Goal: Transaction & Acquisition: Purchase product/service

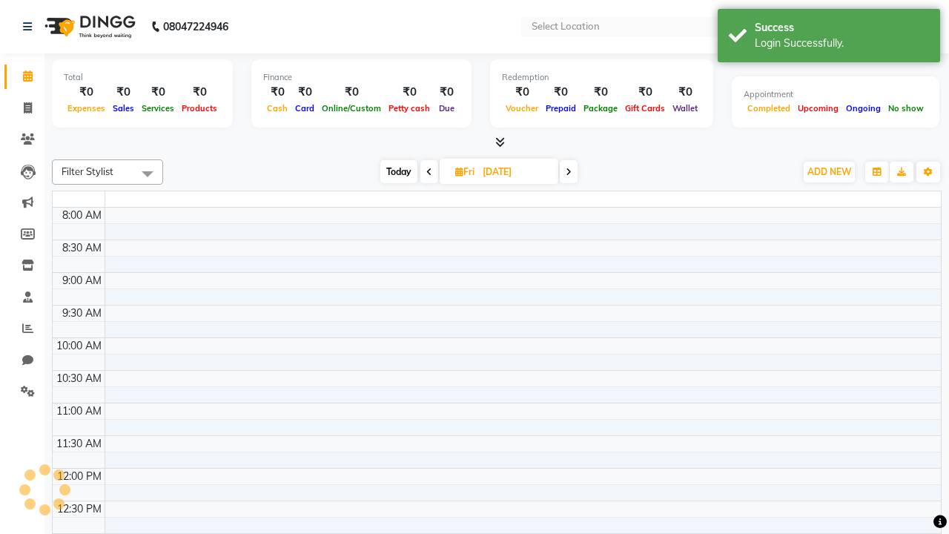
select select "en"
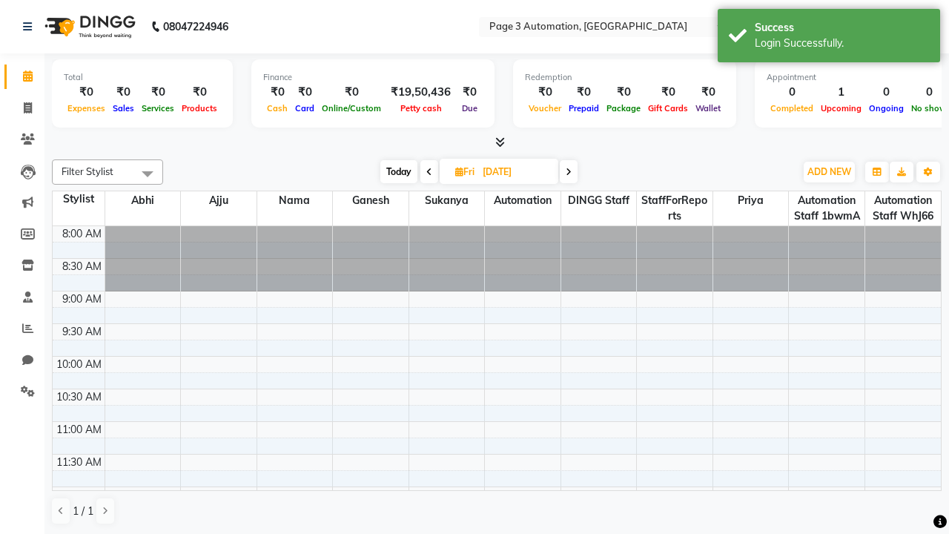
click at [397, 171] on span "Today" at bounding box center [398, 171] width 37 height 23
type input "[DATE]"
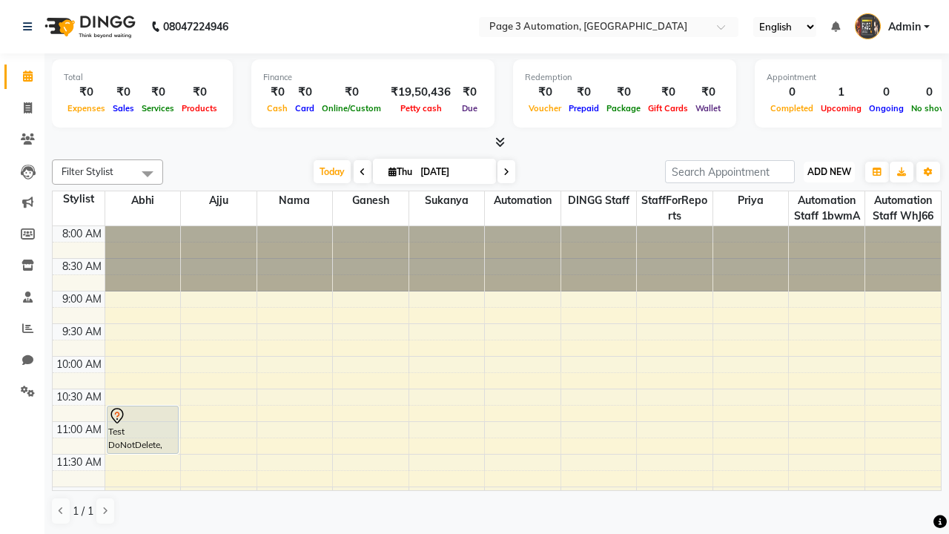
click at [829, 171] on span "ADD NEW" at bounding box center [829, 171] width 44 height 11
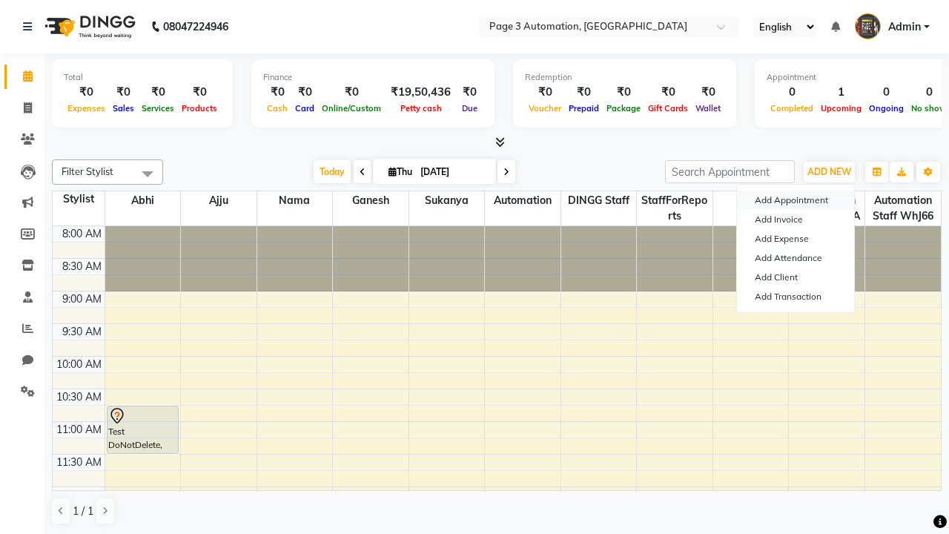
click at [795, 200] on button "Add Appointment" at bounding box center [795, 200] width 117 height 19
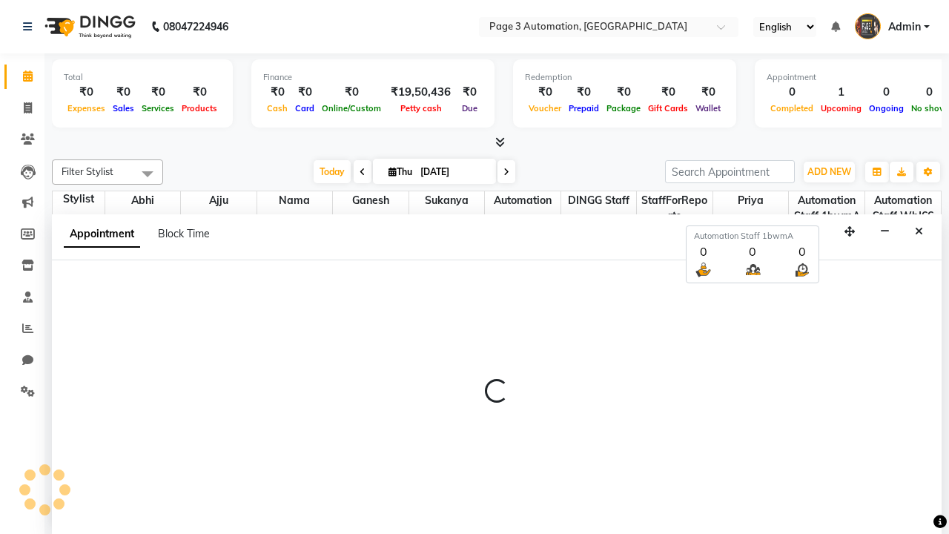
select select "tentative"
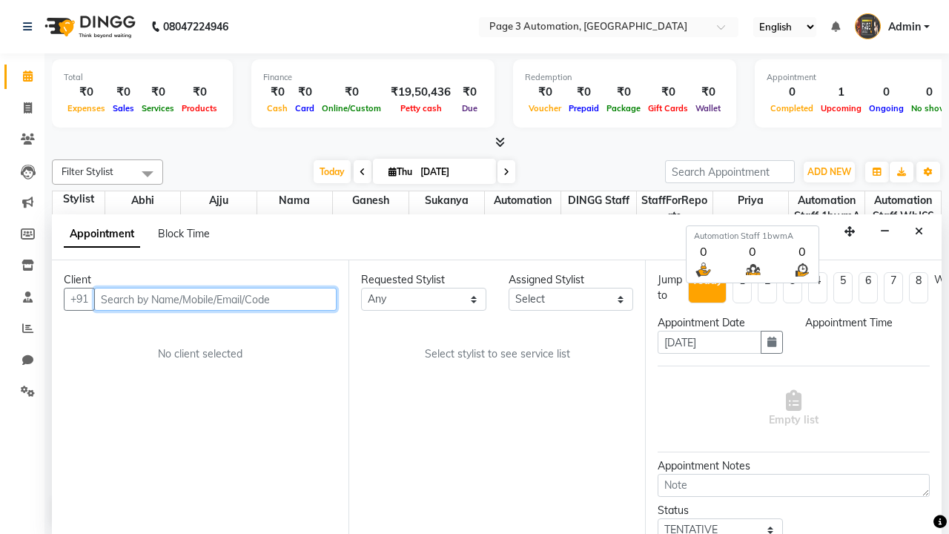
select select "540"
type input "8192346578"
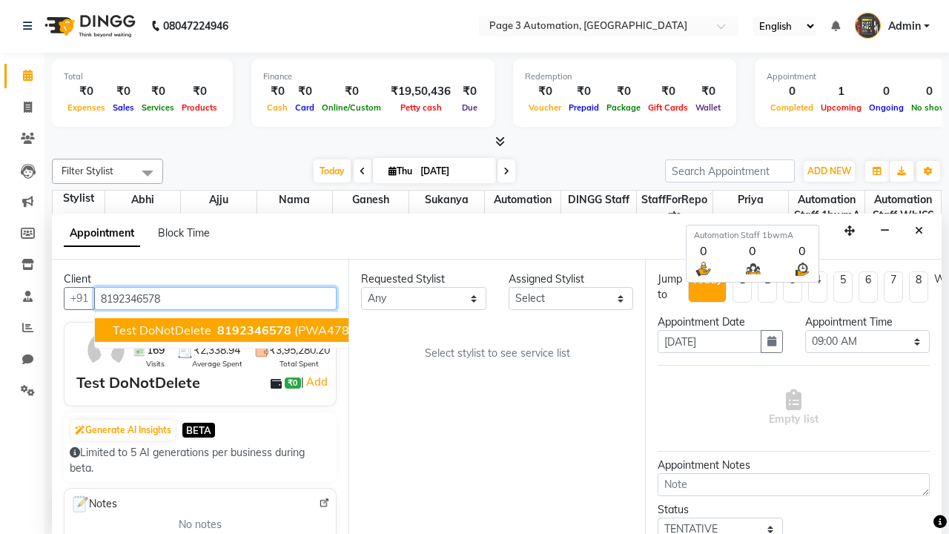
click at [217, 330] on span "8192346578" at bounding box center [254, 329] width 74 height 15
select select "711"
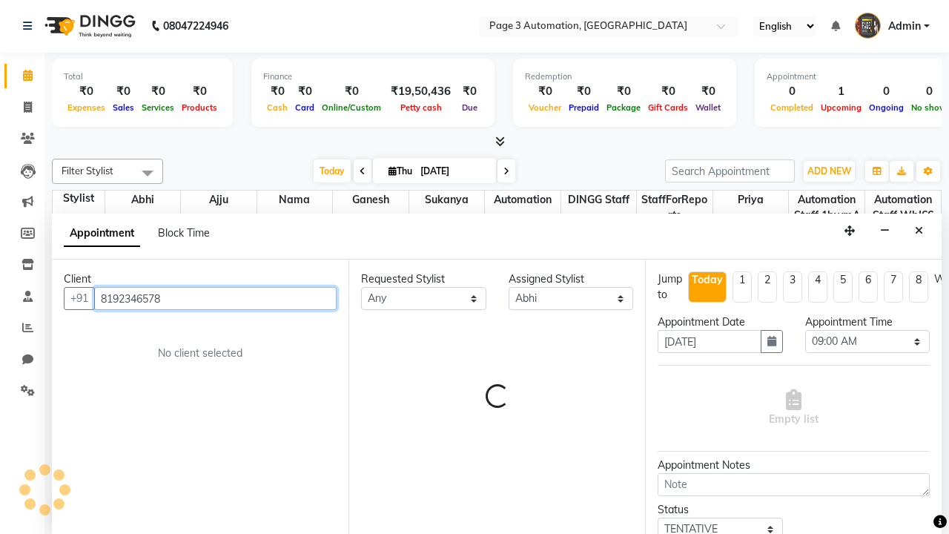
scroll to position [0, 0]
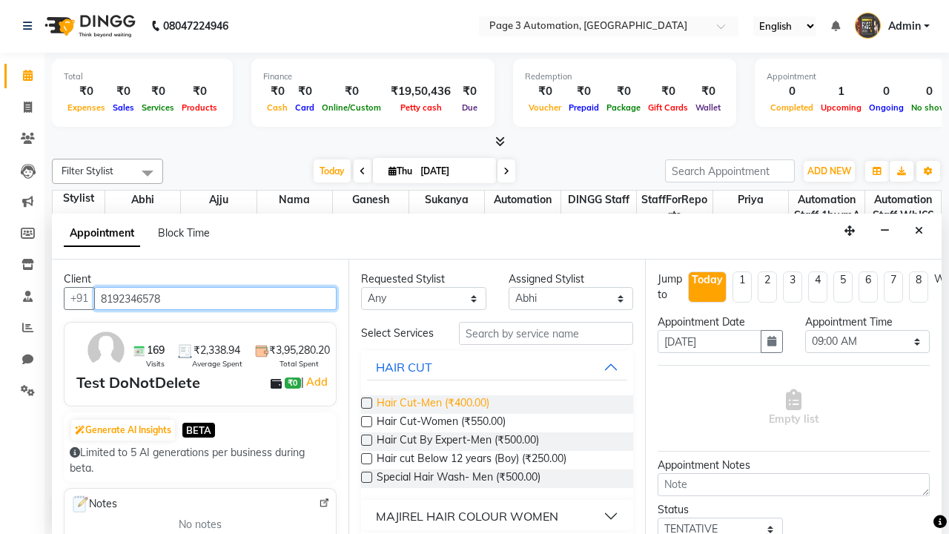
type input "8192346578"
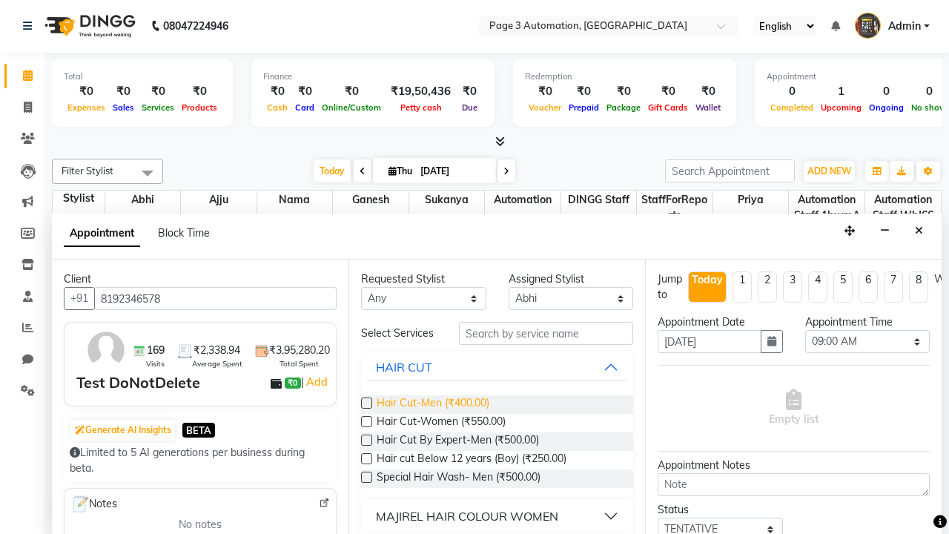
click at [432, 404] on span "Hair Cut-Men (₹400.00)" at bounding box center [433, 404] width 113 height 19
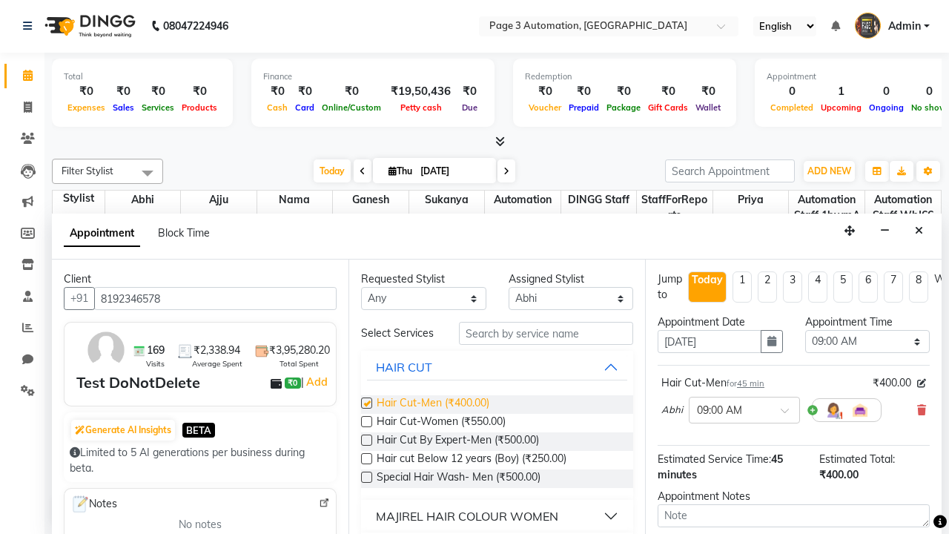
checkbox input "false"
select select "690"
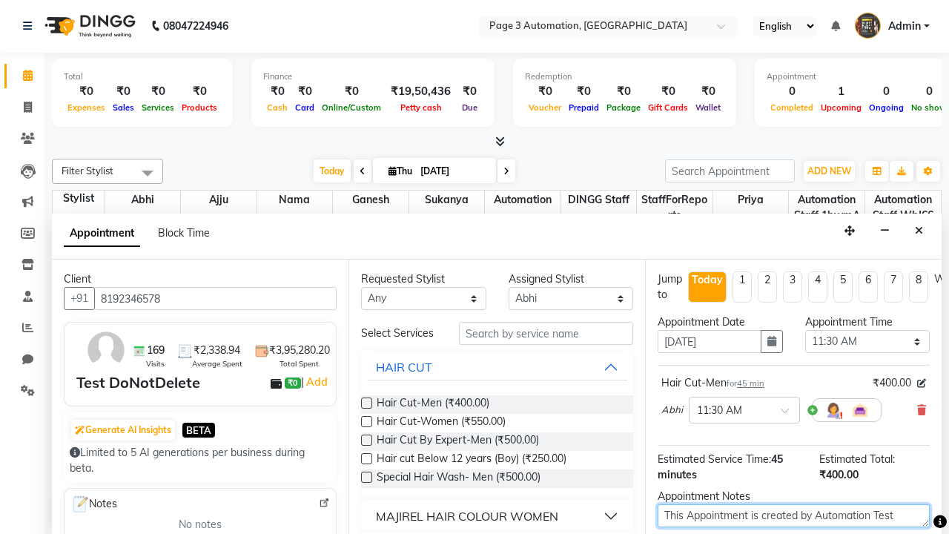
type textarea "This Appointment is created by Automation Test"
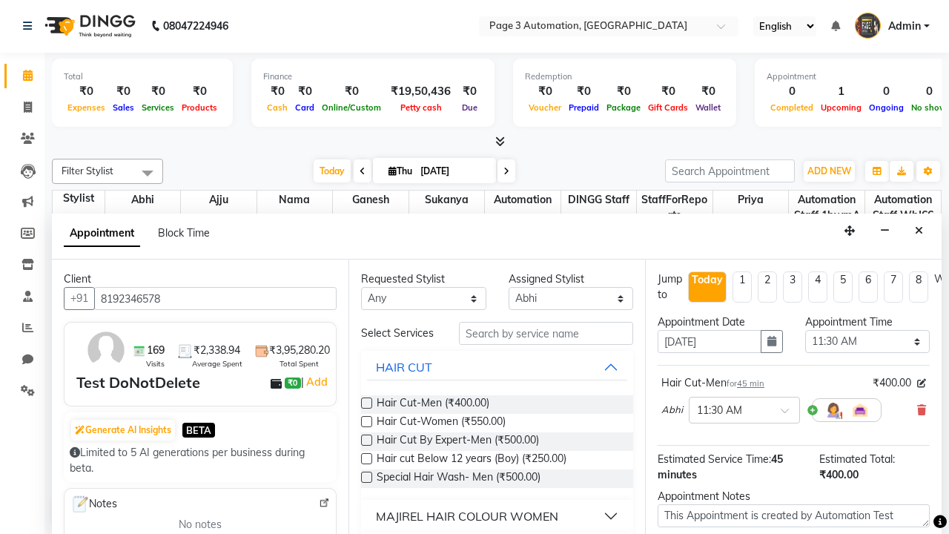
checkbox input "false"
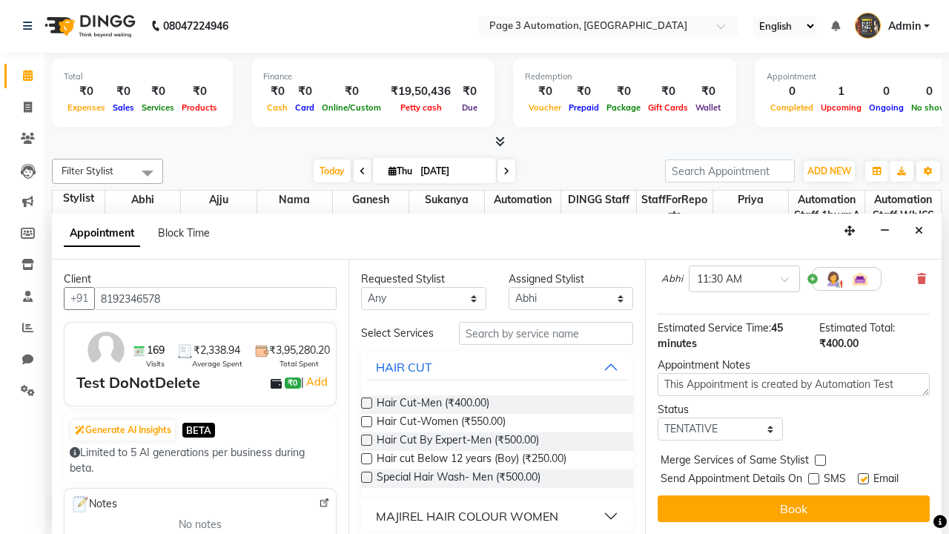
click at [863, 478] on label at bounding box center [863, 478] width 11 height 11
click at [863, 478] on input "checkbox" at bounding box center [863, 480] width 10 height 10
checkbox input "false"
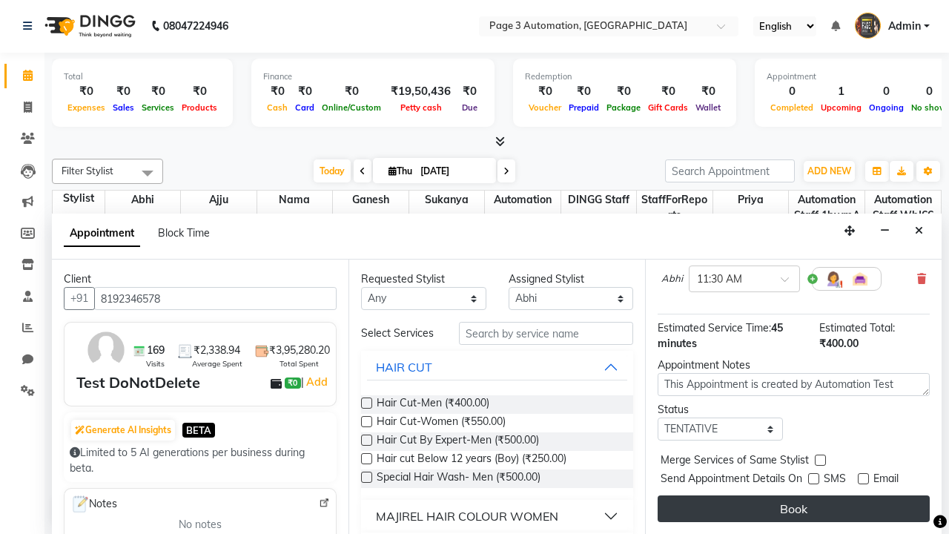
click at [793, 509] on button "Book" at bounding box center [794, 508] width 272 height 27
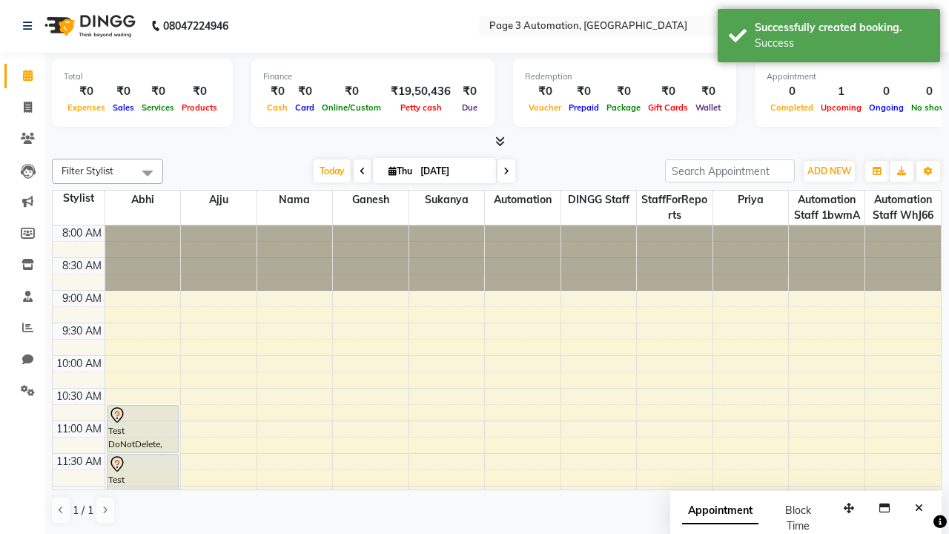
scroll to position [0, 0]
click at [829, 38] on div "Success" at bounding box center [842, 44] width 174 height 16
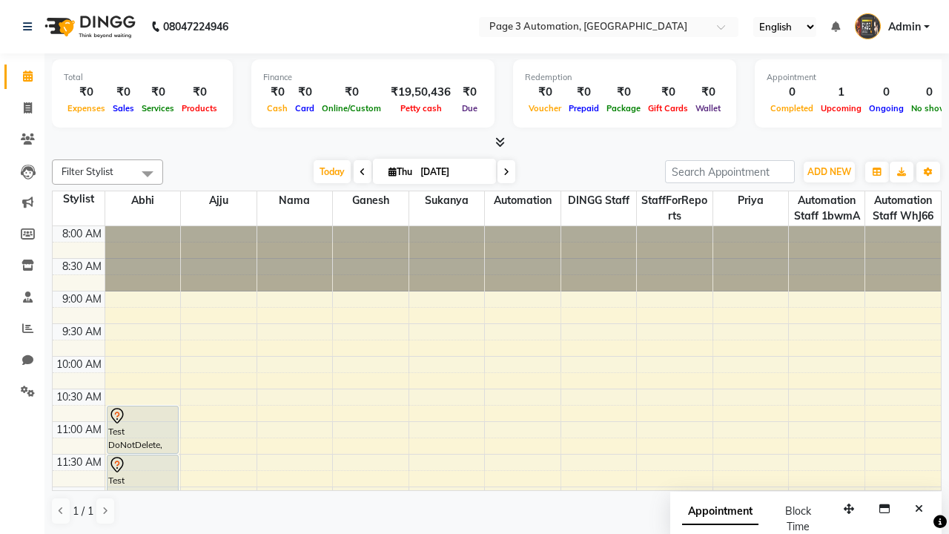
click at [148, 173] on span at bounding box center [148, 173] width 30 height 28
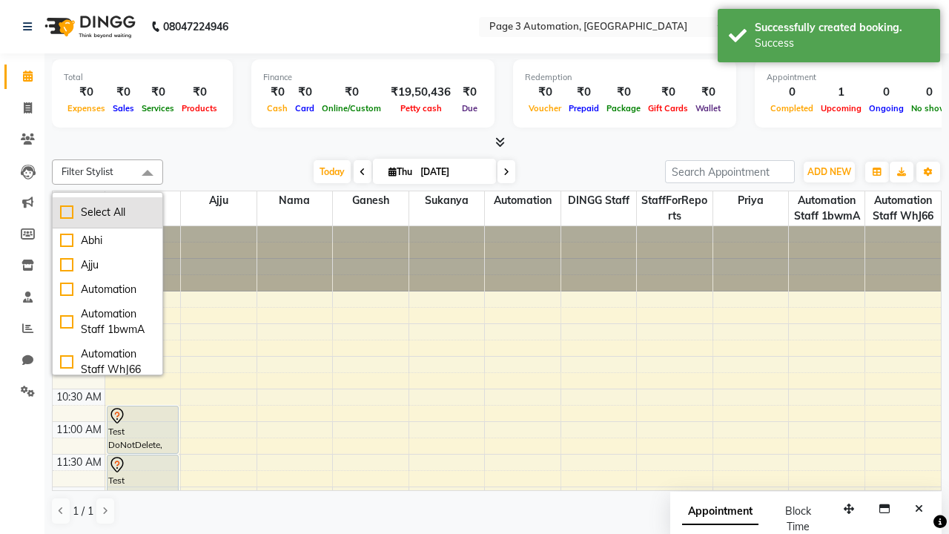
click at [107, 212] on div "Select All" at bounding box center [107, 213] width 95 height 16
checkbox input "true"
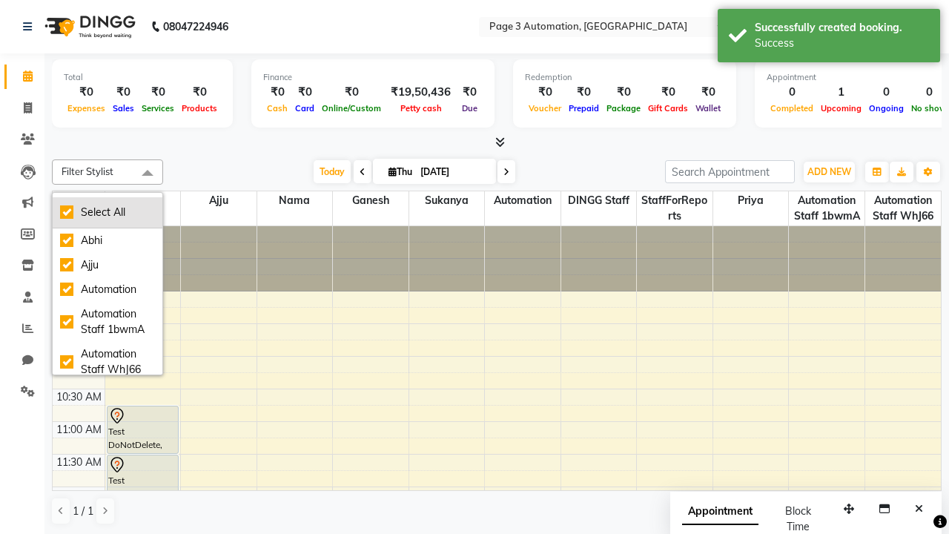
checkbox input "true"
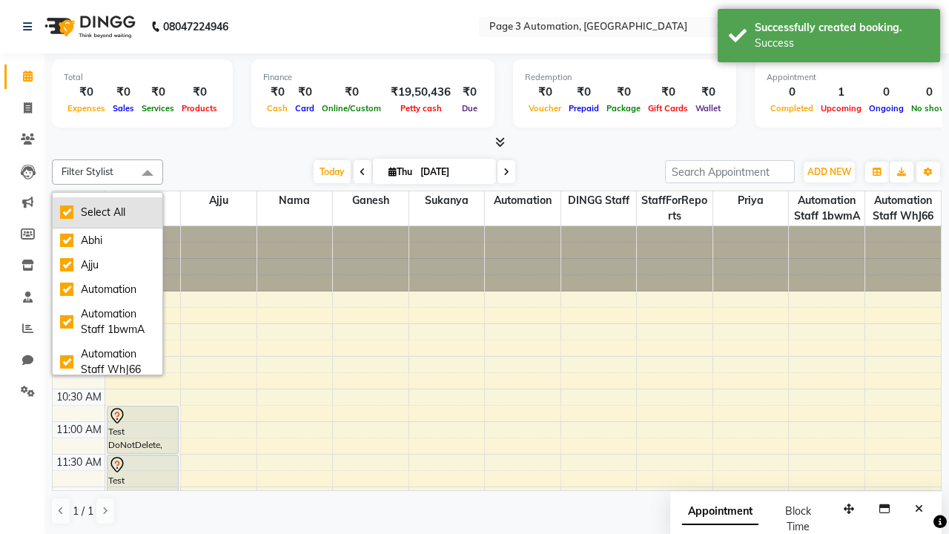
checkbox input "true"
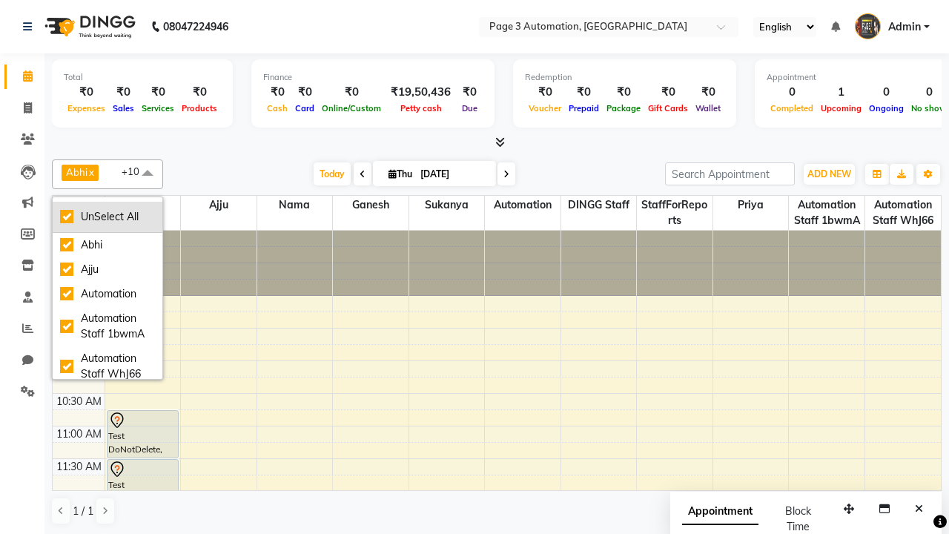
click at [107, 216] on div "UnSelect All" at bounding box center [107, 217] width 95 height 16
checkbox input "false"
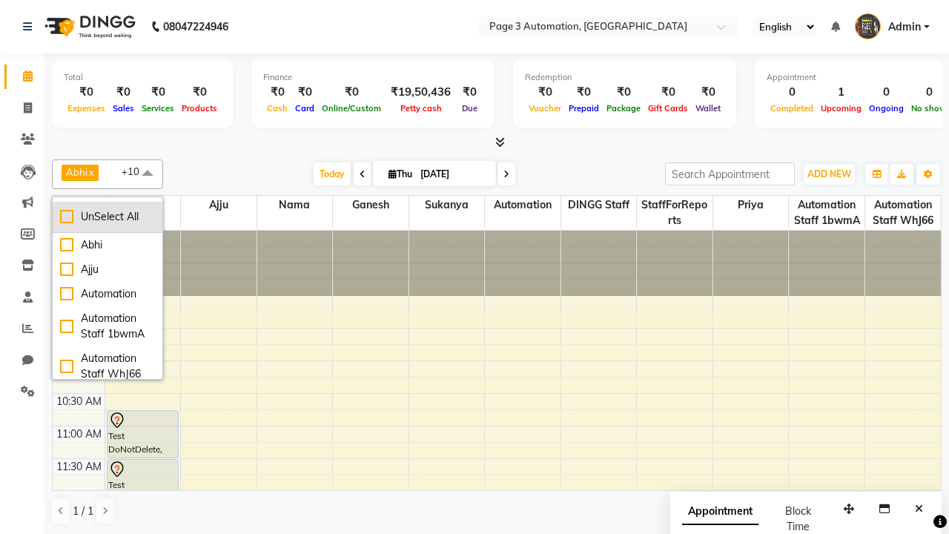
checkbox input "false"
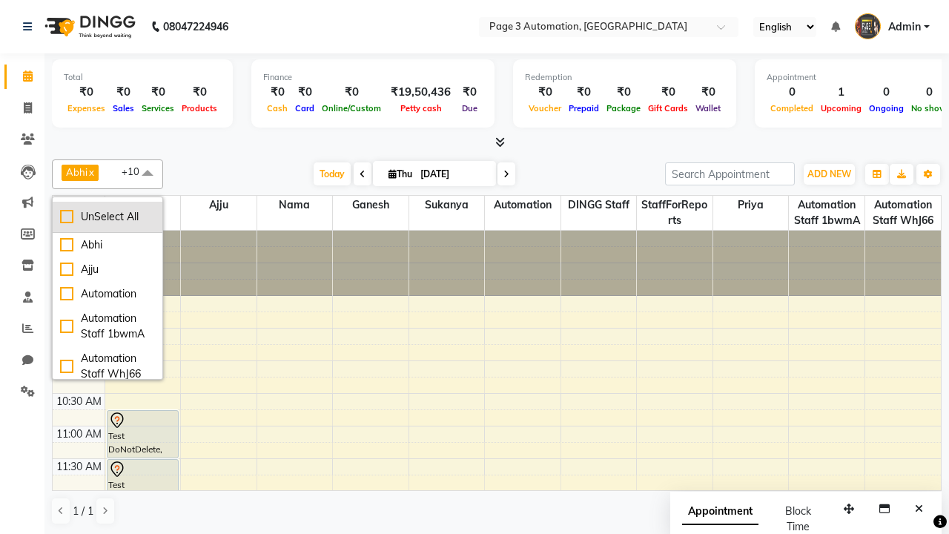
checkbox input "false"
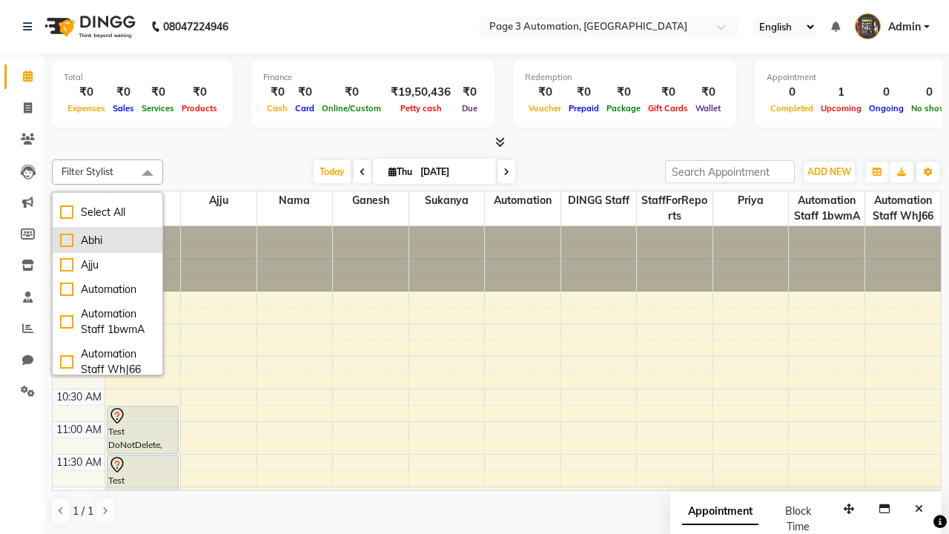
click at [107, 240] on div "Abhi" at bounding box center [107, 241] width 95 height 16
checkbox input "true"
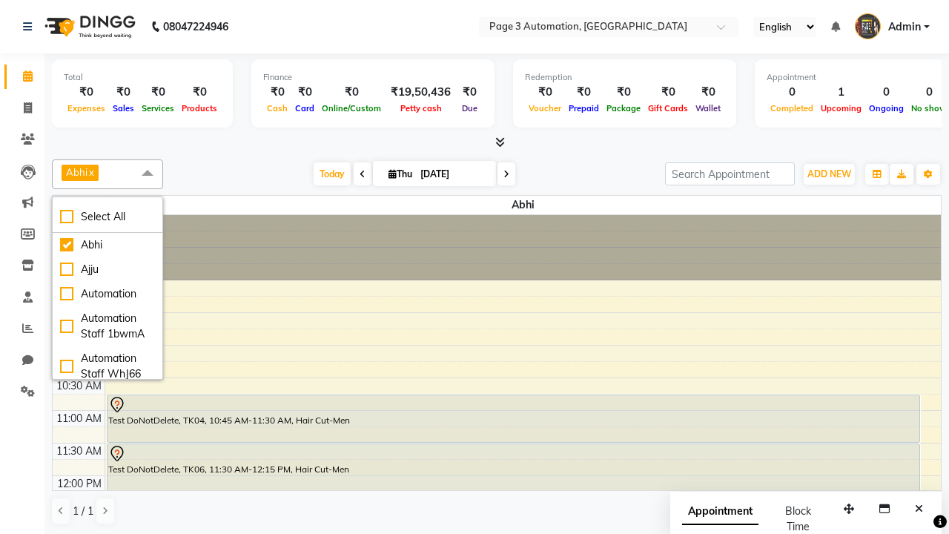
click at [148, 173] on span at bounding box center [148, 173] width 30 height 28
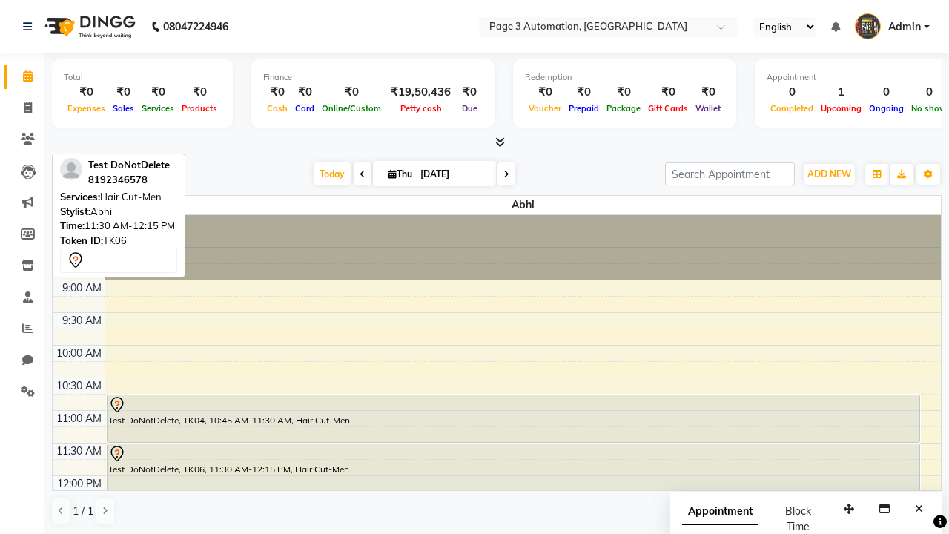
scroll to position [1, 0]
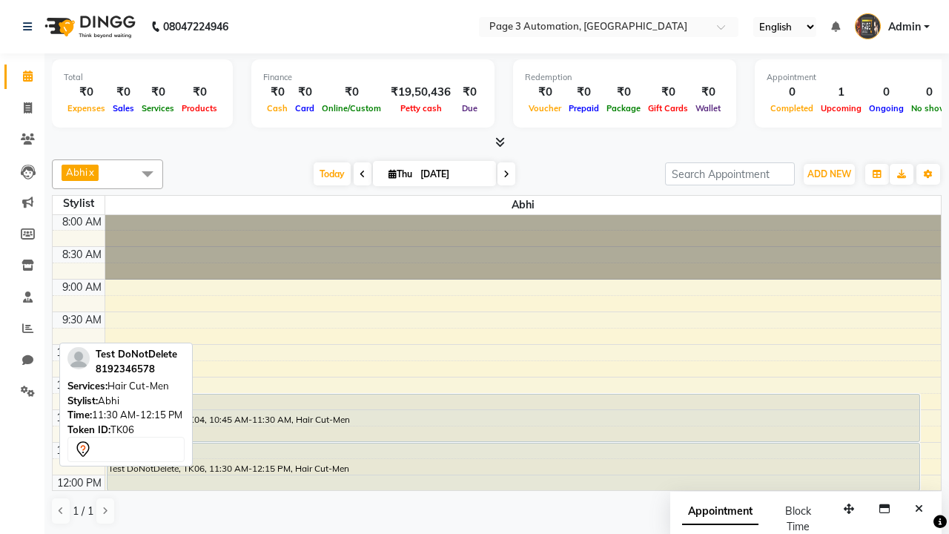
click at [513, 466] on div "Test DoNotDelete, TK06, 11:30 AM-12:15 PM, Hair Cut-Men" at bounding box center [513, 466] width 812 height 47
select select "7"
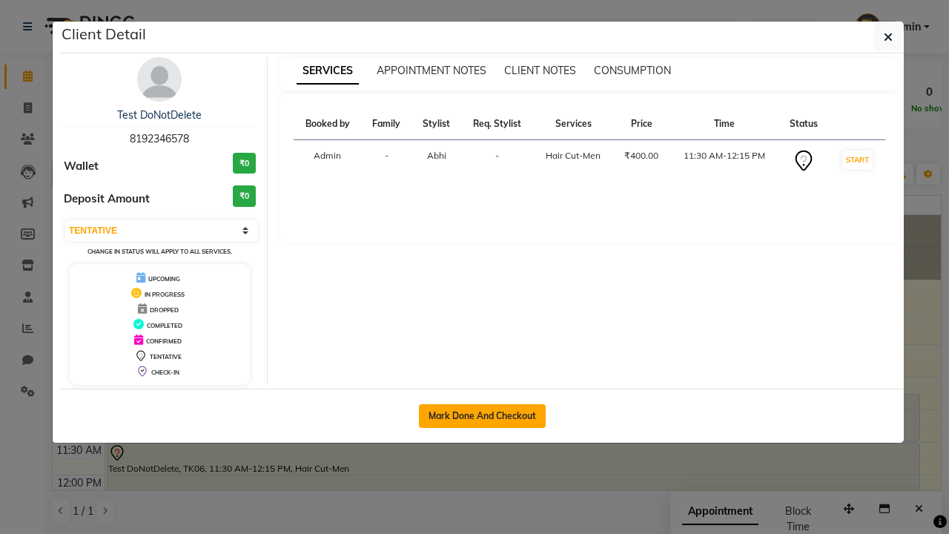
click at [482, 415] on button "Mark Done And Checkout" at bounding box center [482, 416] width 127 height 24
select select "service"
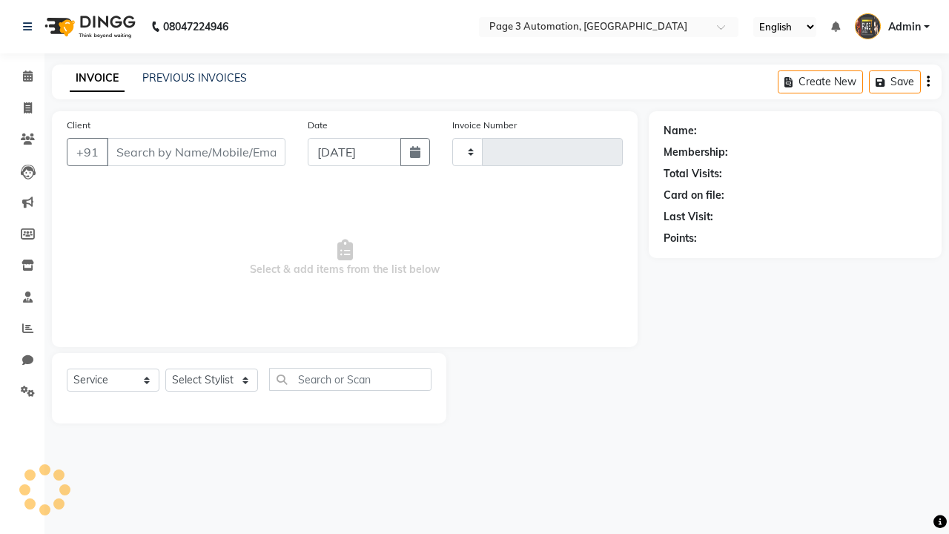
type input "10072"
select select "2774"
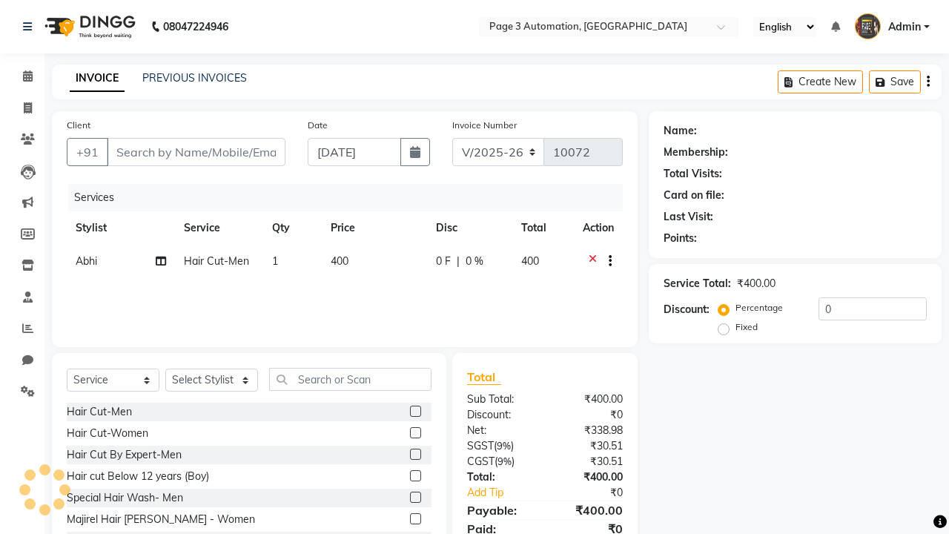
type input "8192346578"
select select "711"
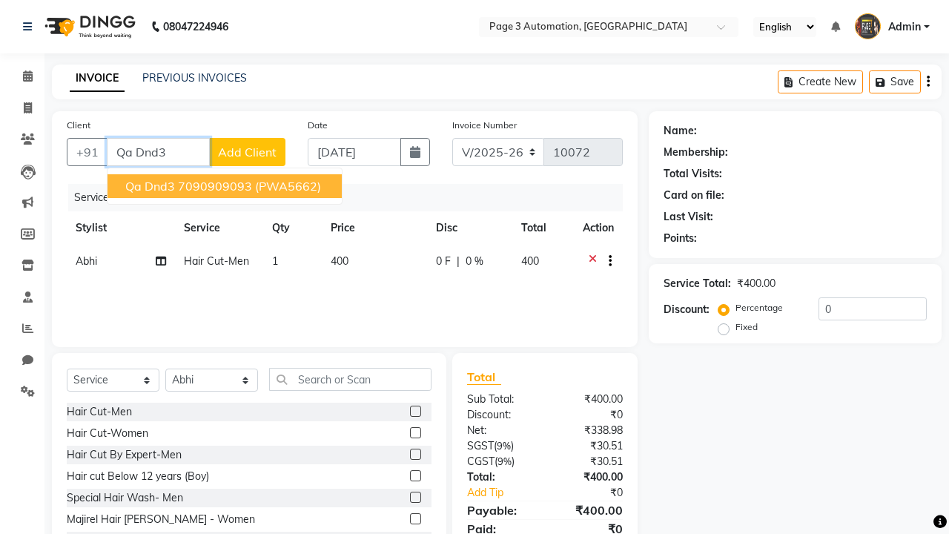
click at [226, 186] on ngb-highlight "7090909093" at bounding box center [215, 186] width 74 height 15
type input "7090909093"
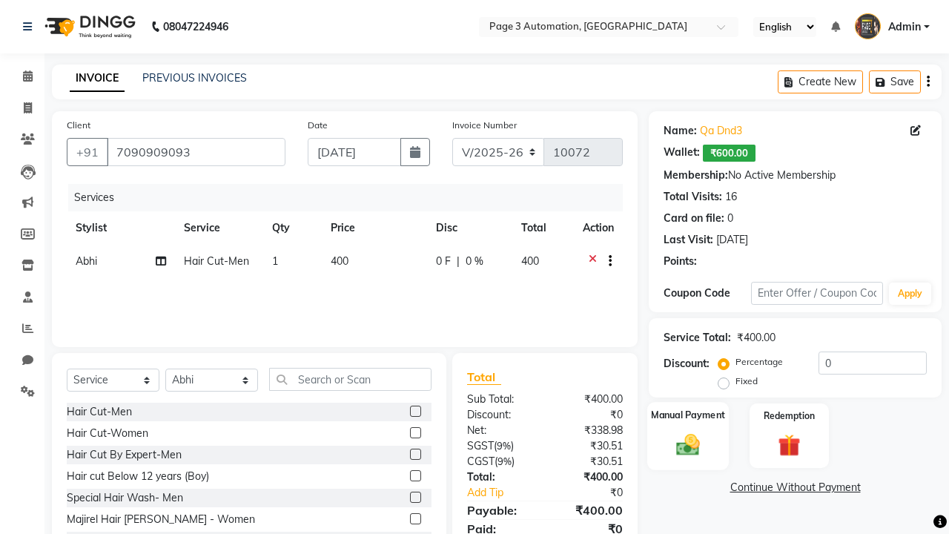
click at [688, 415] on label "Manual Payment" at bounding box center [688, 415] width 74 height 14
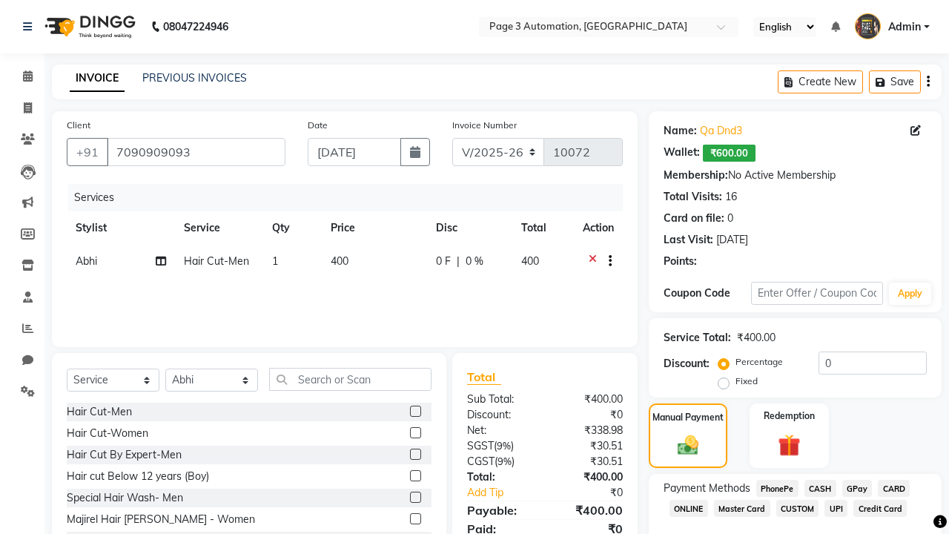
click at [820, 488] on span "CASH" at bounding box center [820, 488] width 32 height 17
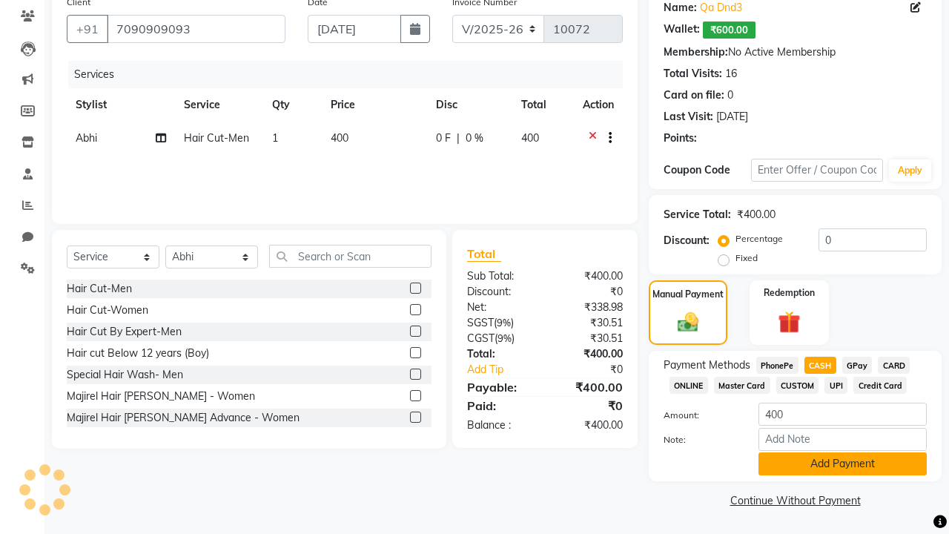
click at [842, 463] on button "Add Payment" at bounding box center [842, 463] width 168 height 23
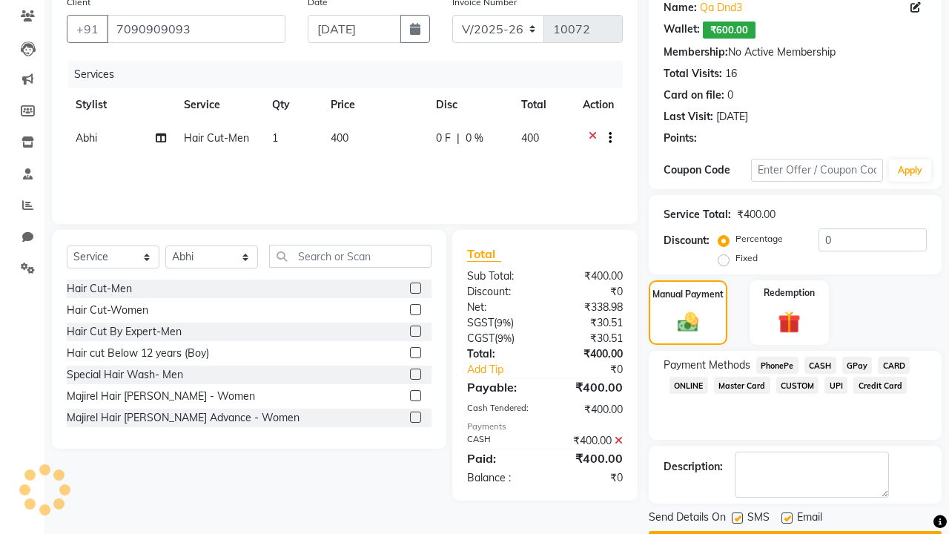
click at [737, 517] on label at bounding box center [737, 517] width 11 height 11
click at [737, 517] on input "checkbox" at bounding box center [737, 519] width 10 height 10
checkbox input "false"
click at [787, 517] on label at bounding box center [786, 517] width 11 height 11
click at [787, 517] on input "checkbox" at bounding box center [786, 519] width 10 height 10
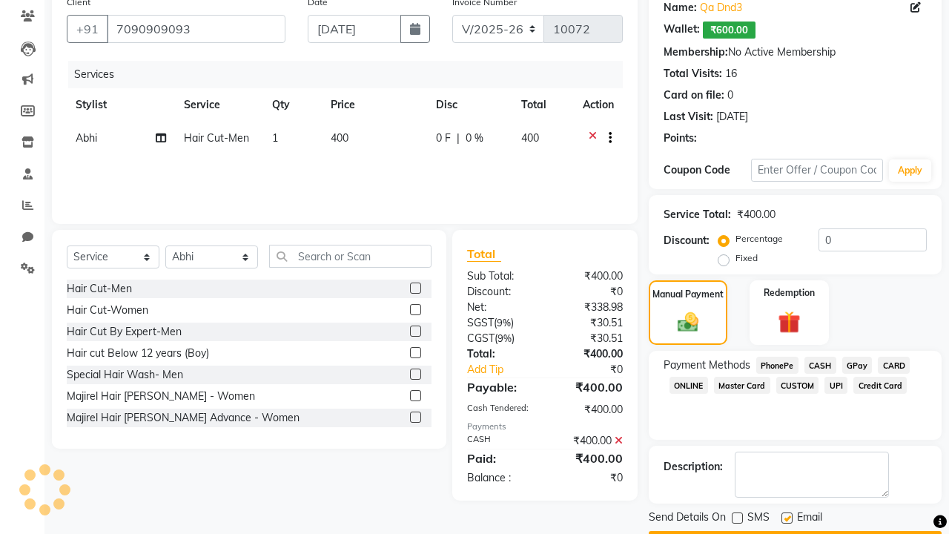
checkbox input "false"
click at [795, 531] on button "Checkout" at bounding box center [795, 542] width 293 height 23
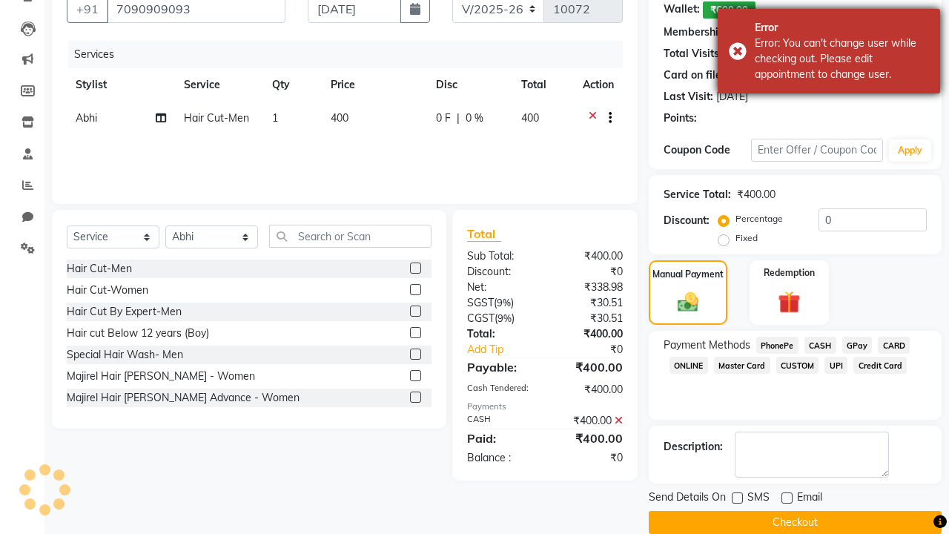
click at [829, 51] on div "Error: You can't change user while checking out. Please edit appointment to cha…" at bounding box center [842, 59] width 174 height 47
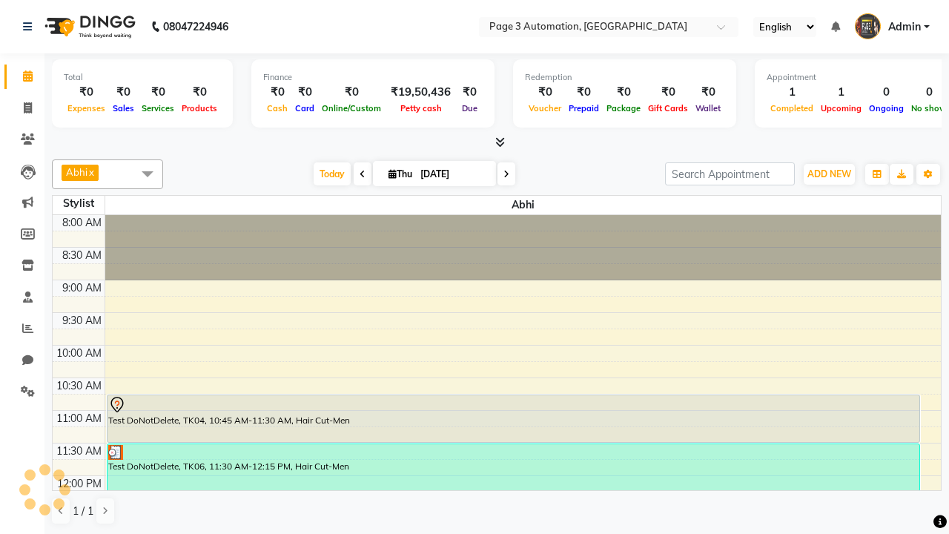
click at [513, 466] on div "Test DoNotDelete, TK06, 11:30 AM-12:15 PM, Hair Cut-Men" at bounding box center [513, 467] width 812 height 47
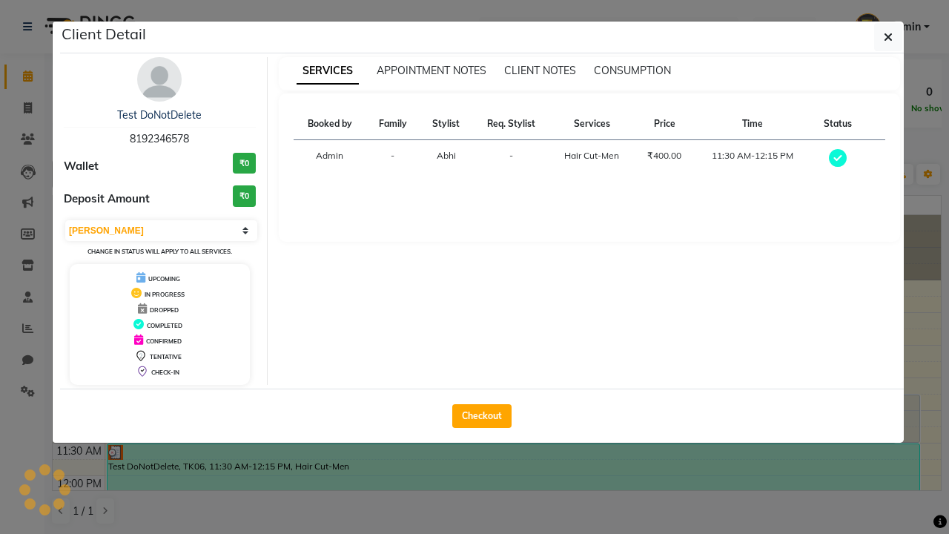
scroll to position [1, 0]
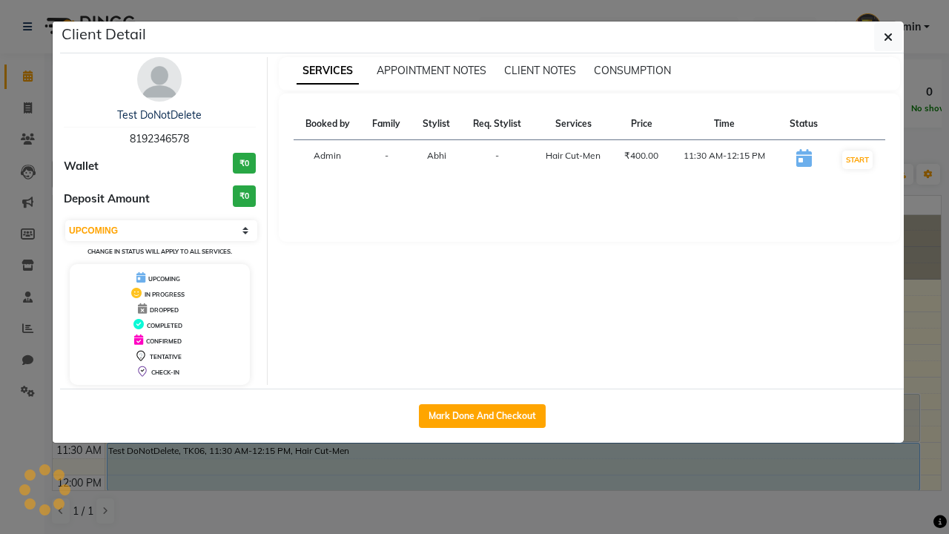
select select "2"
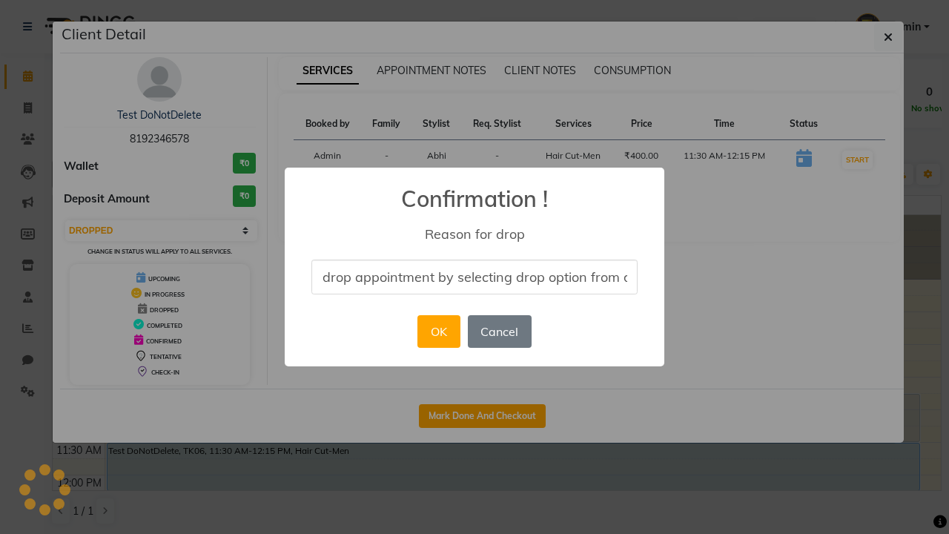
scroll to position [0, 61]
type input "drop appointment by selecting drop option from dropdown"
click at [438, 331] on button "OK" at bounding box center [438, 331] width 42 height 33
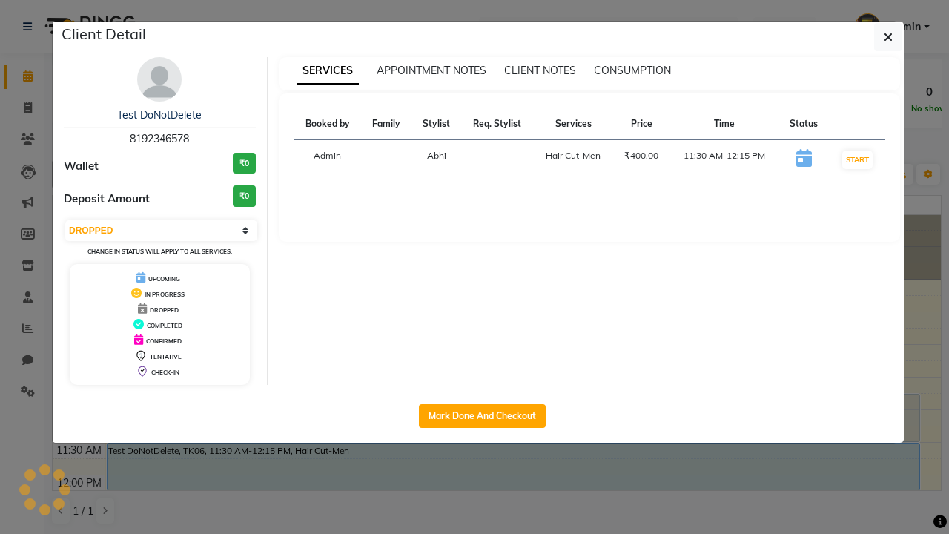
scroll to position [0, 0]
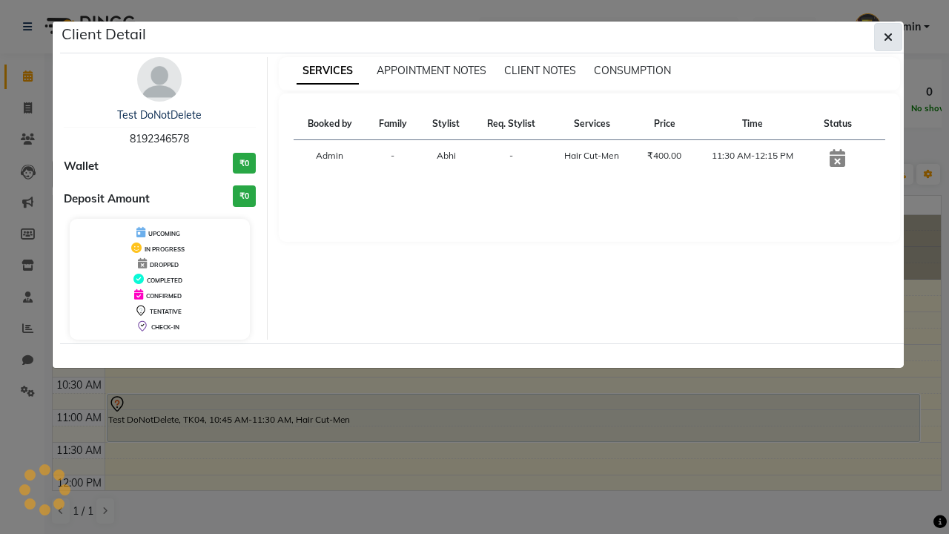
click at [888, 37] on icon "button" at bounding box center [888, 37] width 9 height 12
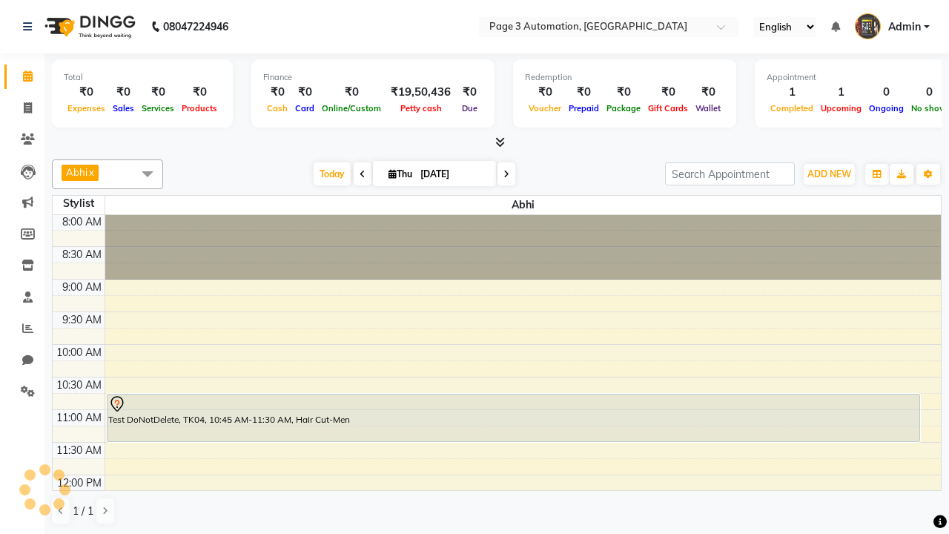
click at [148, 173] on span at bounding box center [148, 173] width 30 height 28
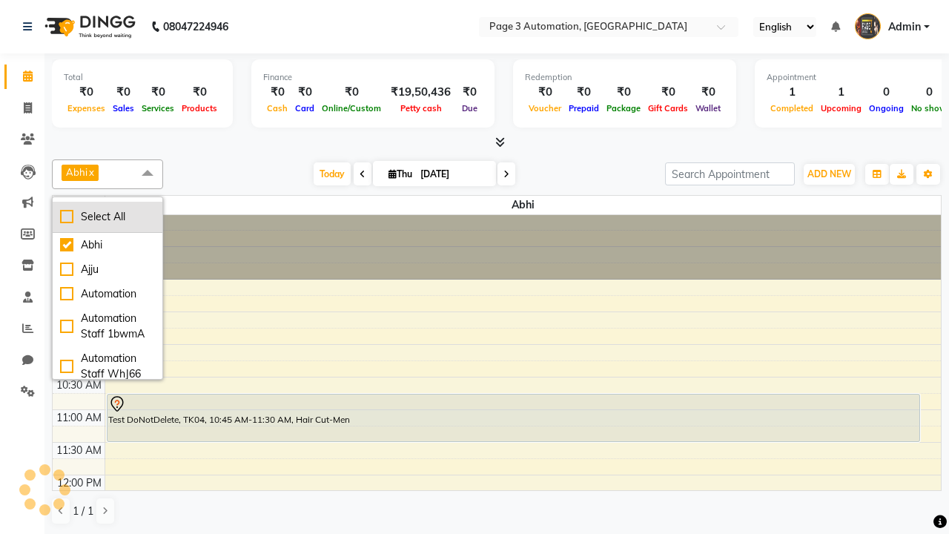
click at [107, 216] on div "Select All" at bounding box center [107, 217] width 95 height 16
checkbox input "true"
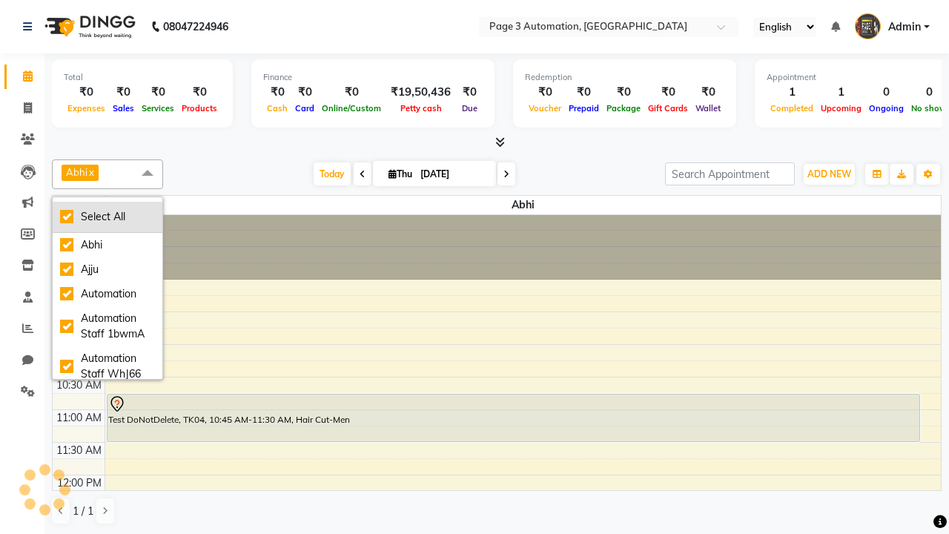
checkbox input "true"
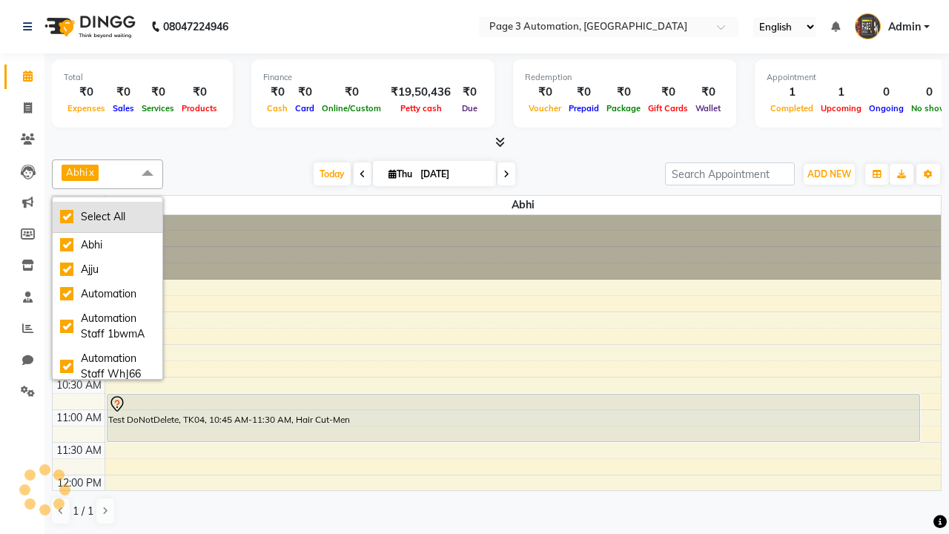
checkbox input "true"
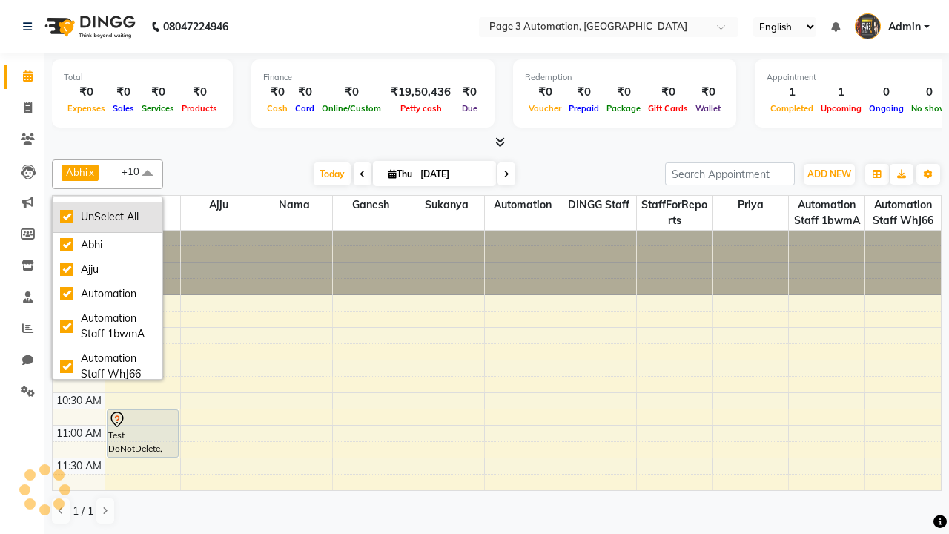
click at [107, 216] on div "UnSelect All" at bounding box center [107, 217] width 95 height 16
checkbox input "false"
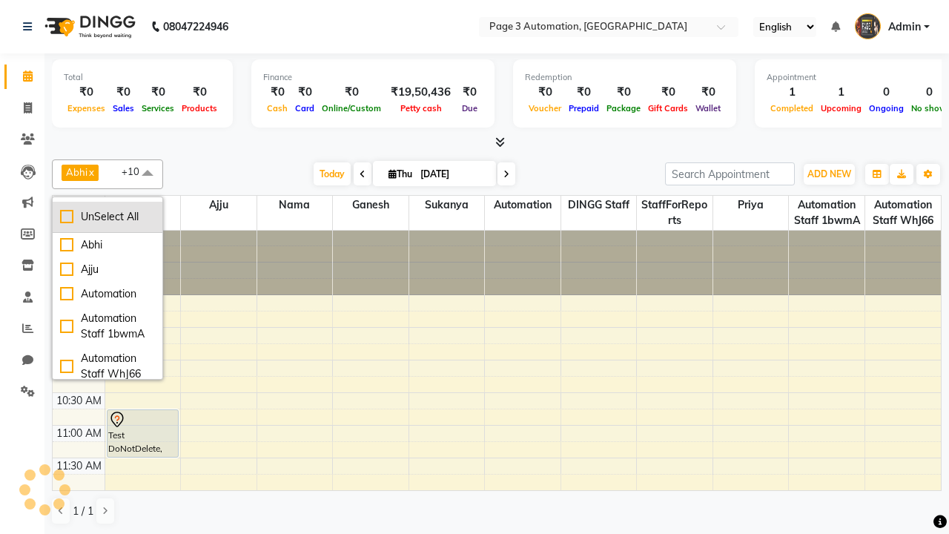
checkbox input "false"
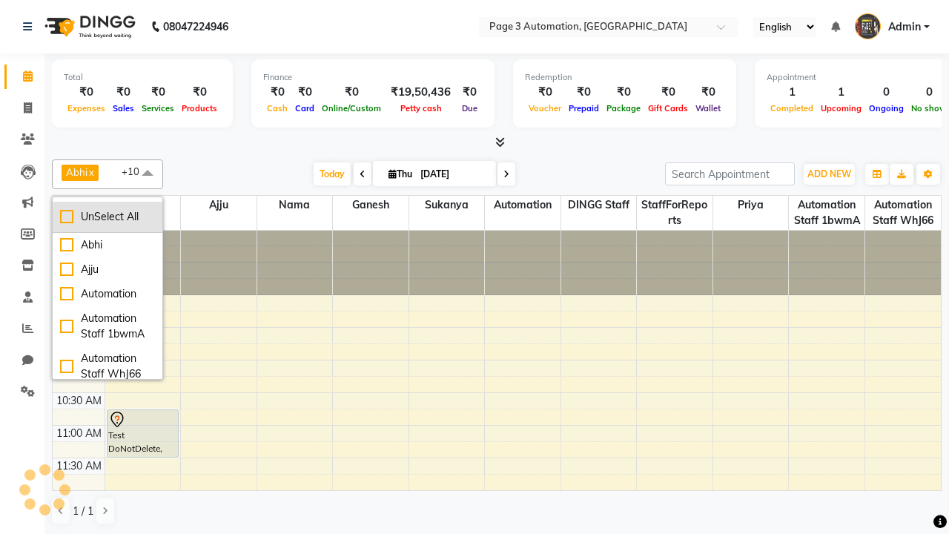
checkbox input "false"
